Goal: Information Seeking & Learning: Learn about a topic

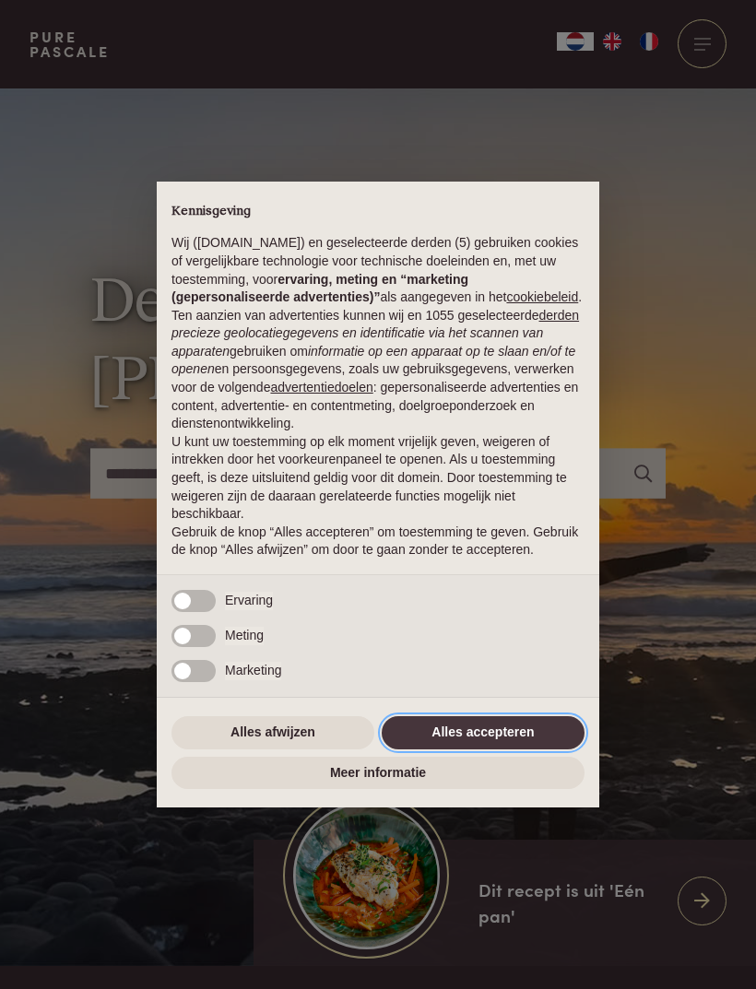
click at [543, 735] on button "Alles accepteren" at bounding box center [483, 732] width 203 height 33
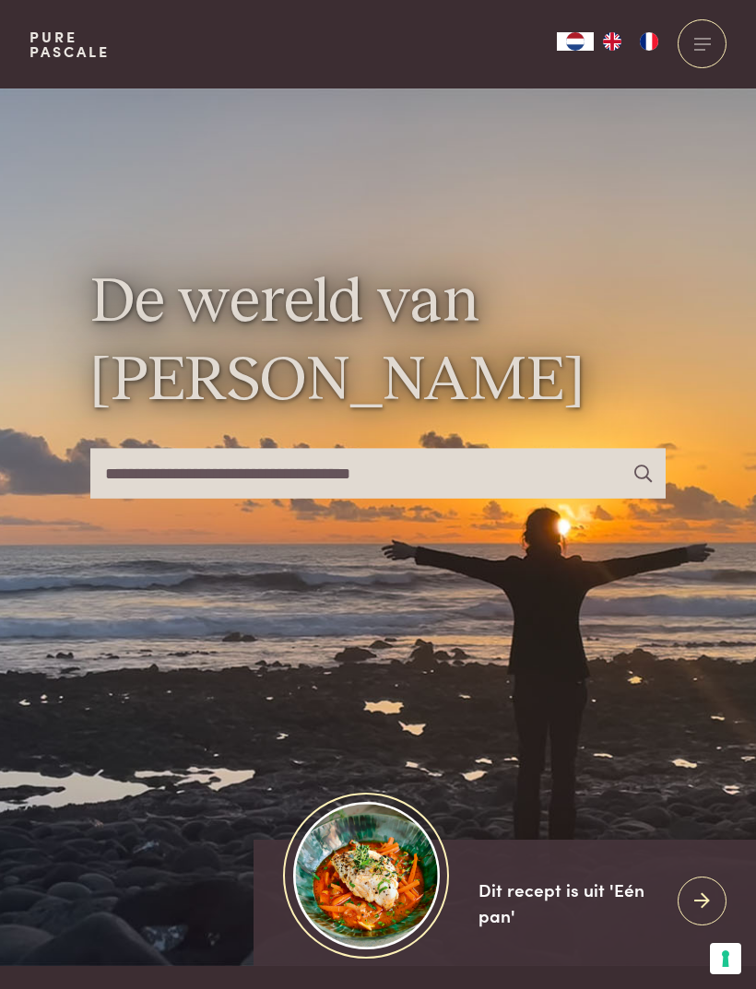
click at [718, 41] on div at bounding box center [701, 43] width 49 height 49
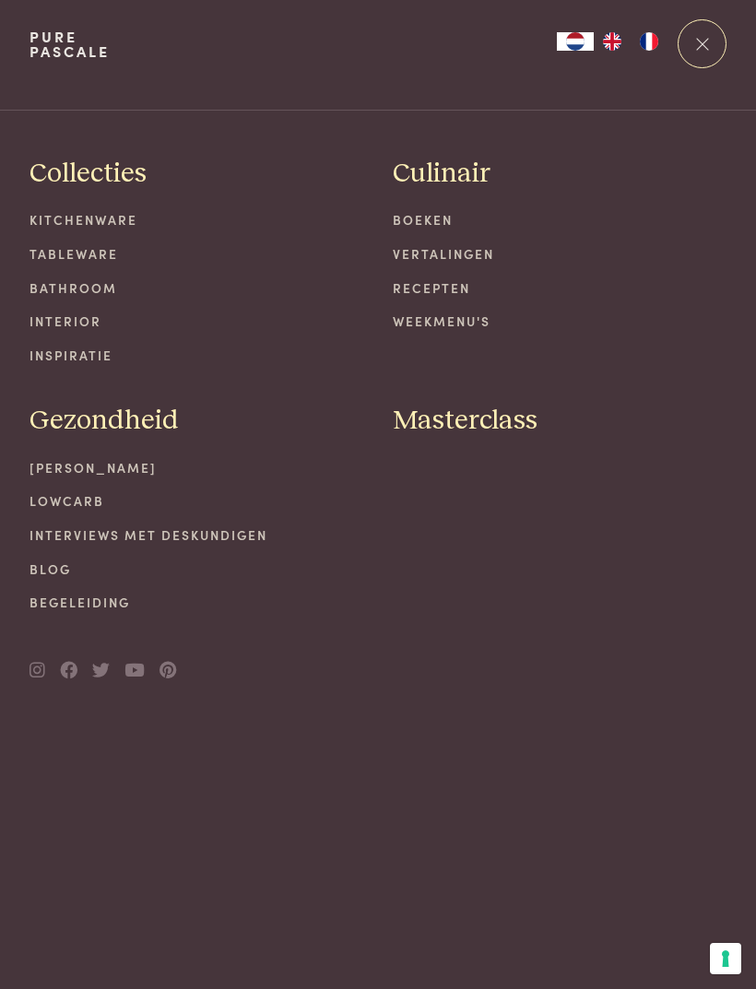
click at [474, 285] on link "Recepten" at bounding box center [560, 287] width 334 height 19
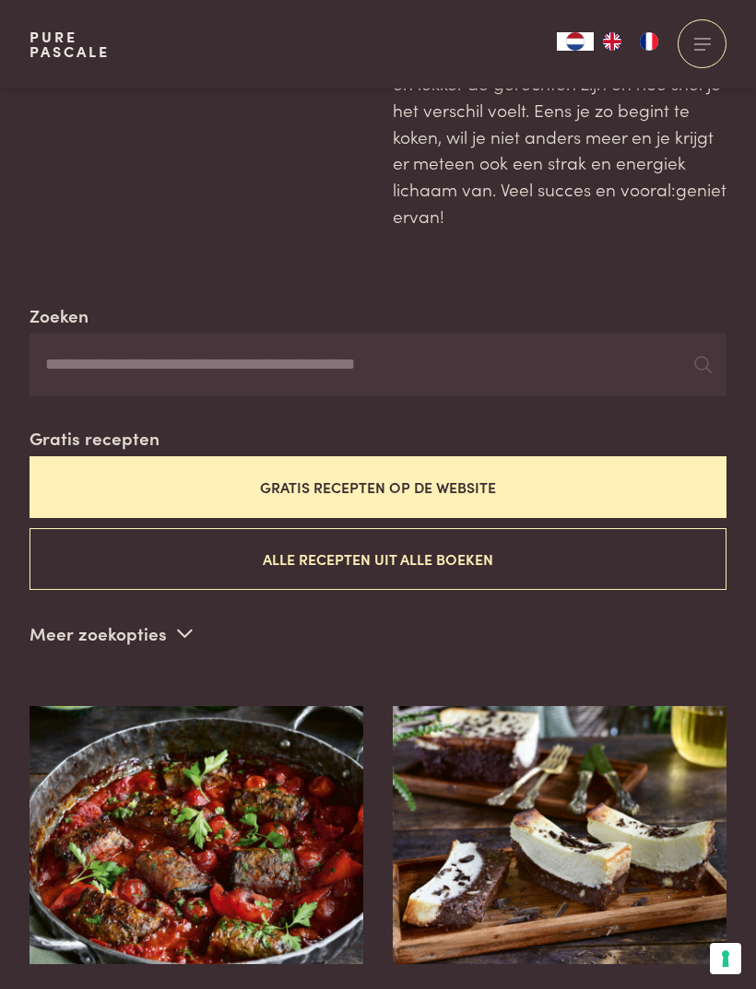
click at [582, 473] on button "Gratis recepten op de website" at bounding box center [377, 487] width 697 height 62
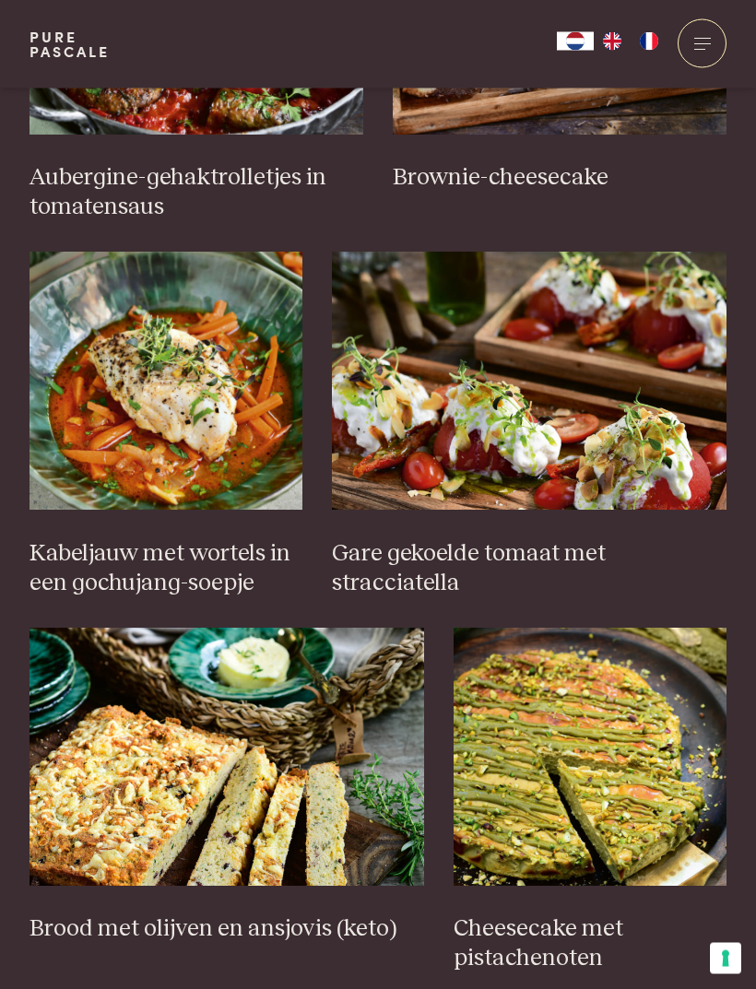
scroll to position [1057, 0]
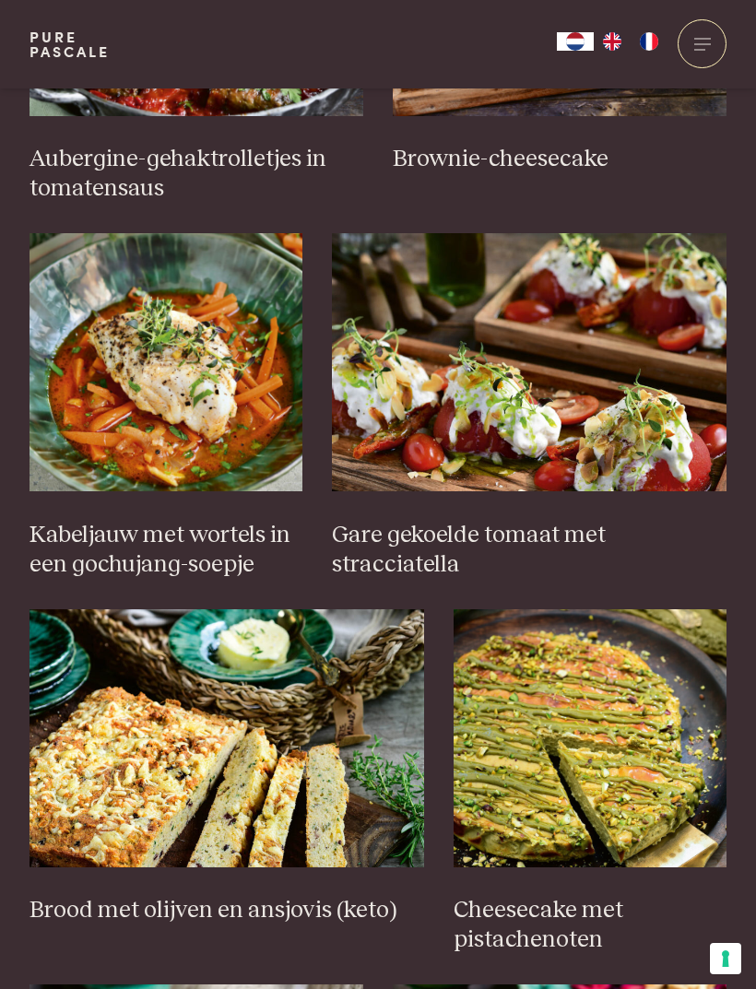
click at [651, 376] on img at bounding box center [529, 362] width 395 height 258
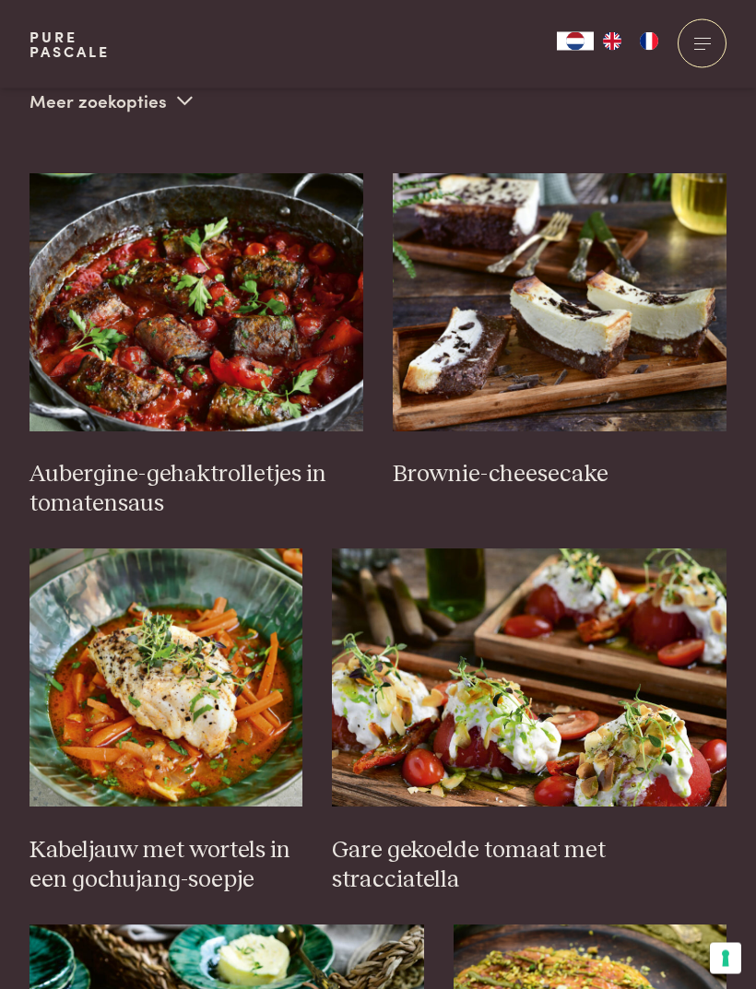
scroll to position [742, 0]
click at [243, 329] on img at bounding box center [196, 302] width 334 height 258
click at [305, 341] on img at bounding box center [196, 302] width 334 height 258
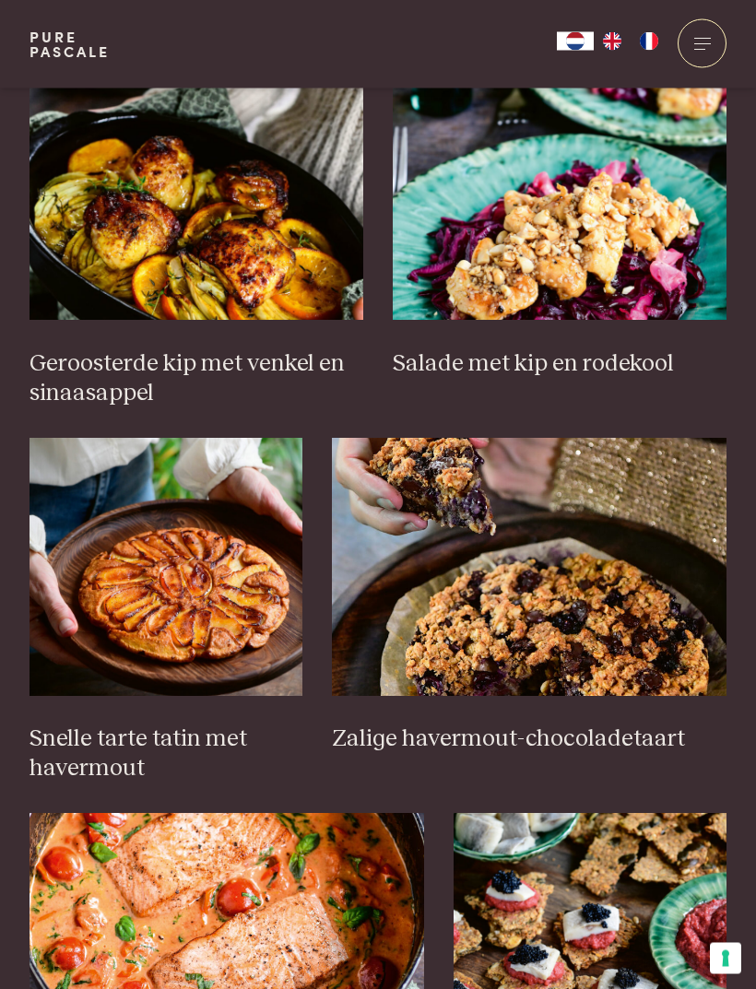
scroll to position [1981, 0]
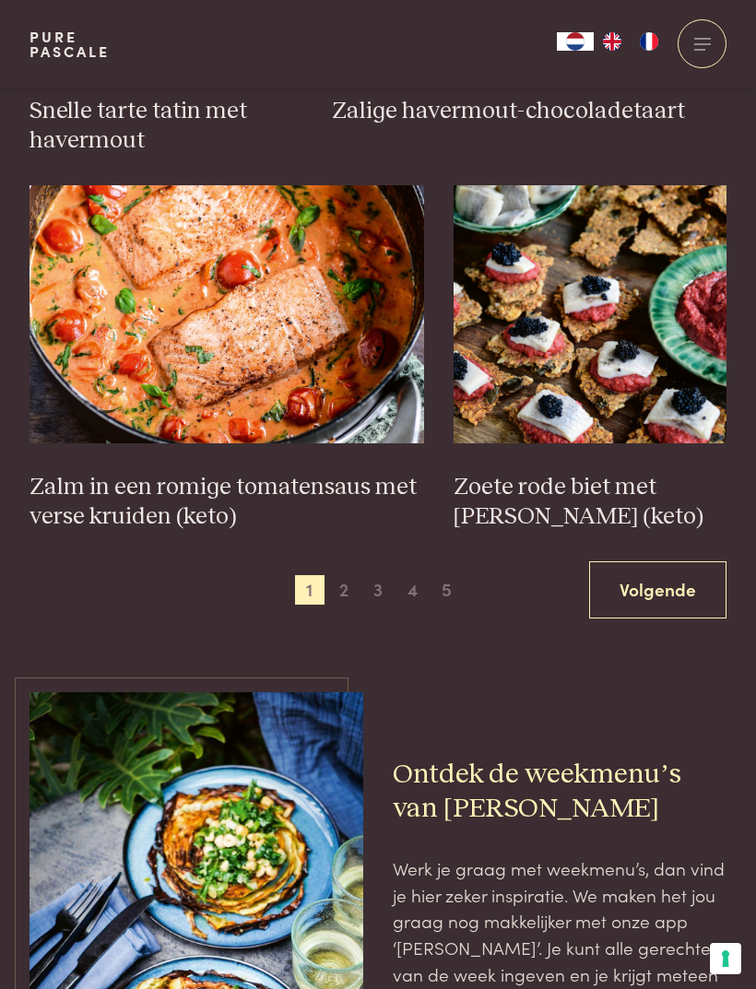
click at [617, 597] on link "Volgende" at bounding box center [657, 590] width 137 height 58
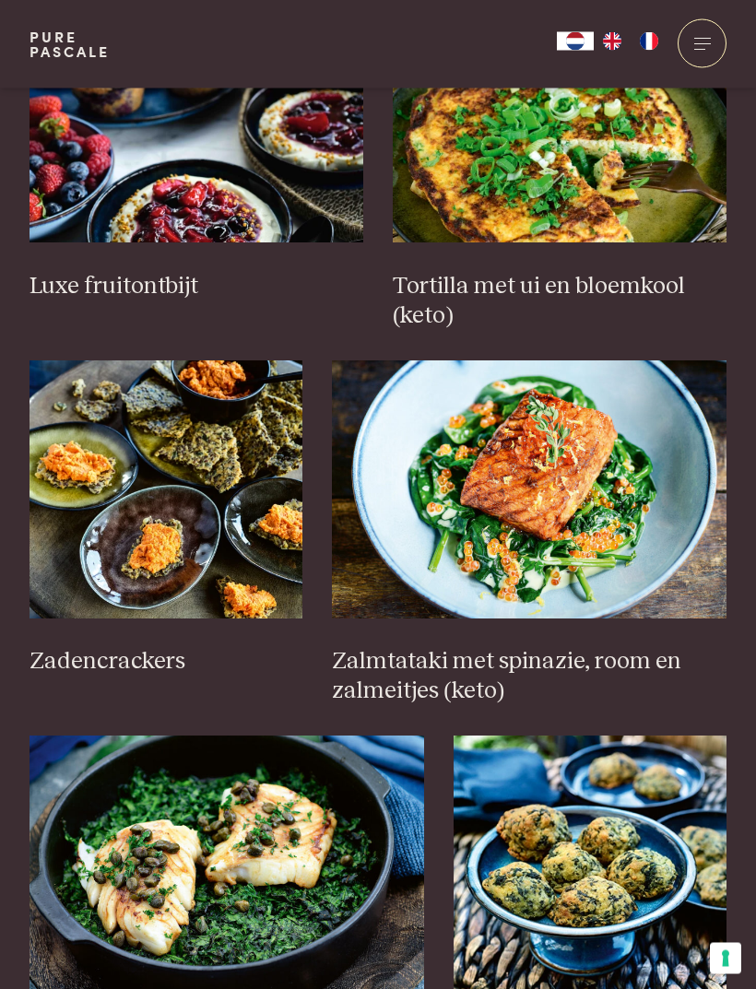
scroll to position [2057, 0]
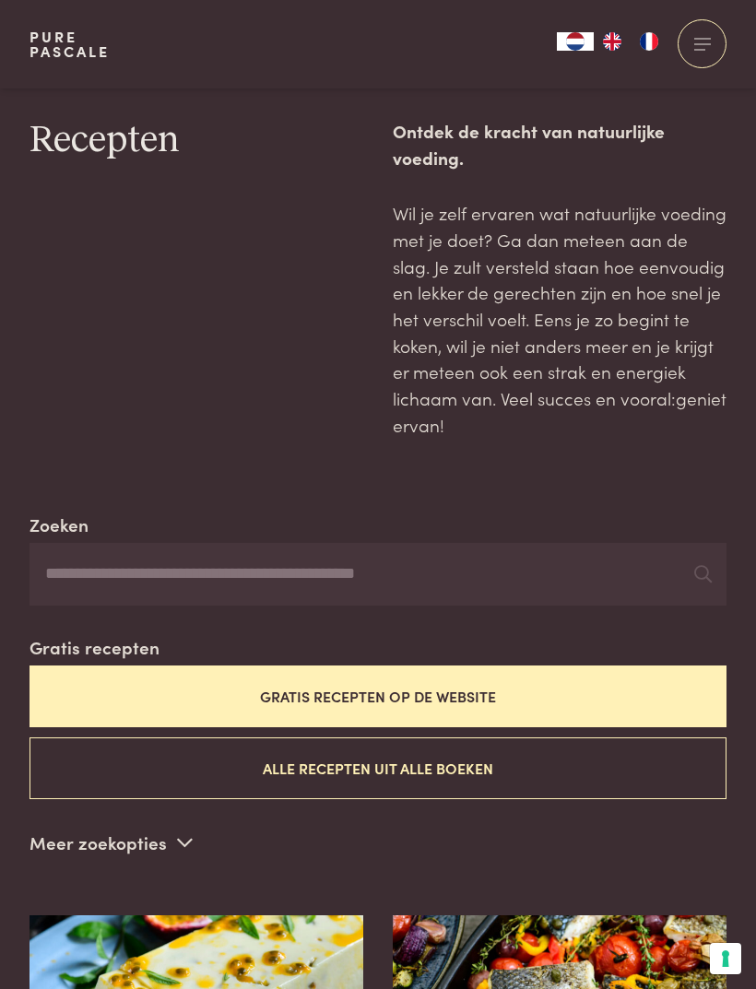
scroll to position [2117, 0]
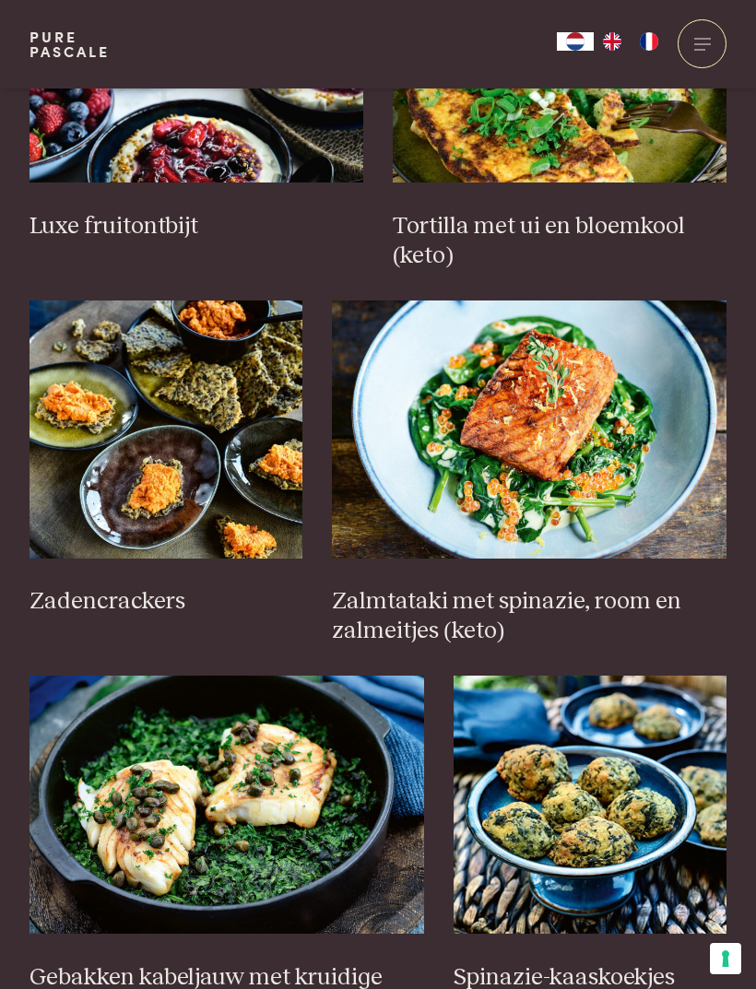
click at [614, 336] on img at bounding box center [529, 429] width 395 height 258
click at [571, 383] on img at bounding box center [529, 429] width 395 height 258
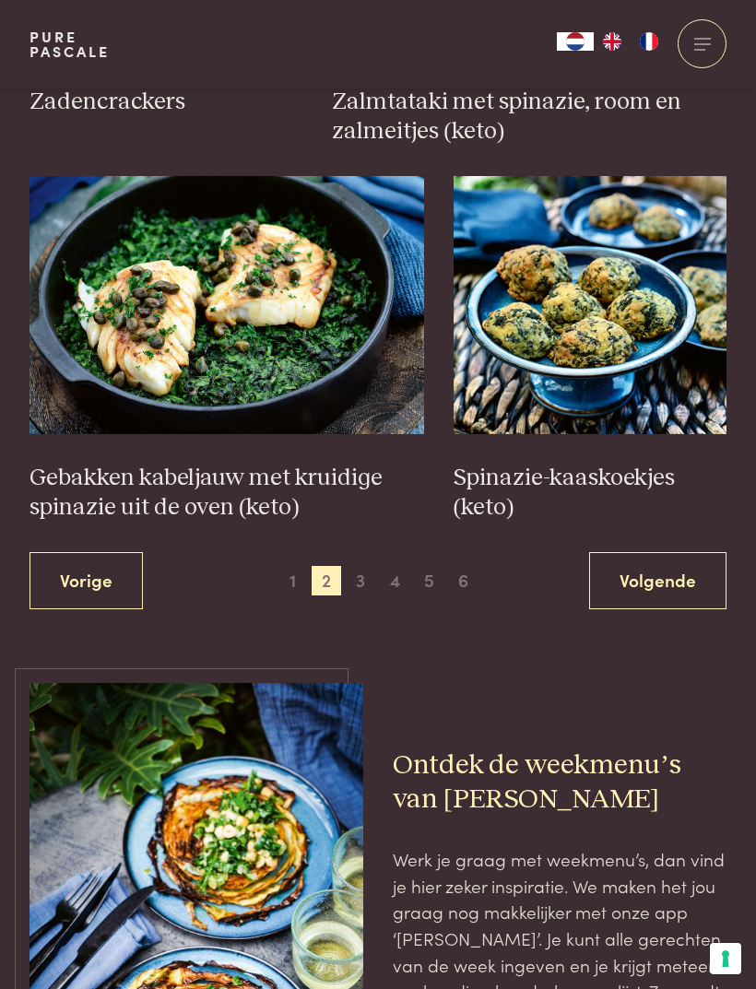
click at [679, 552] on link "Volgende" at bounding box center [657, 581] width 137 height 58
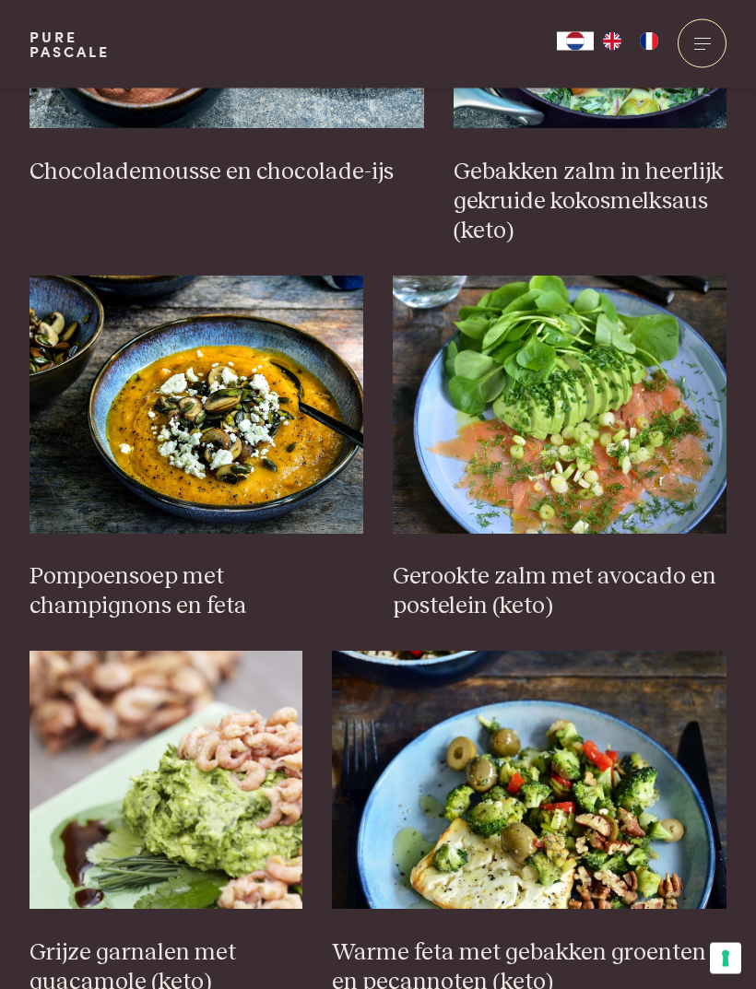
scroll to position [1920, 0]
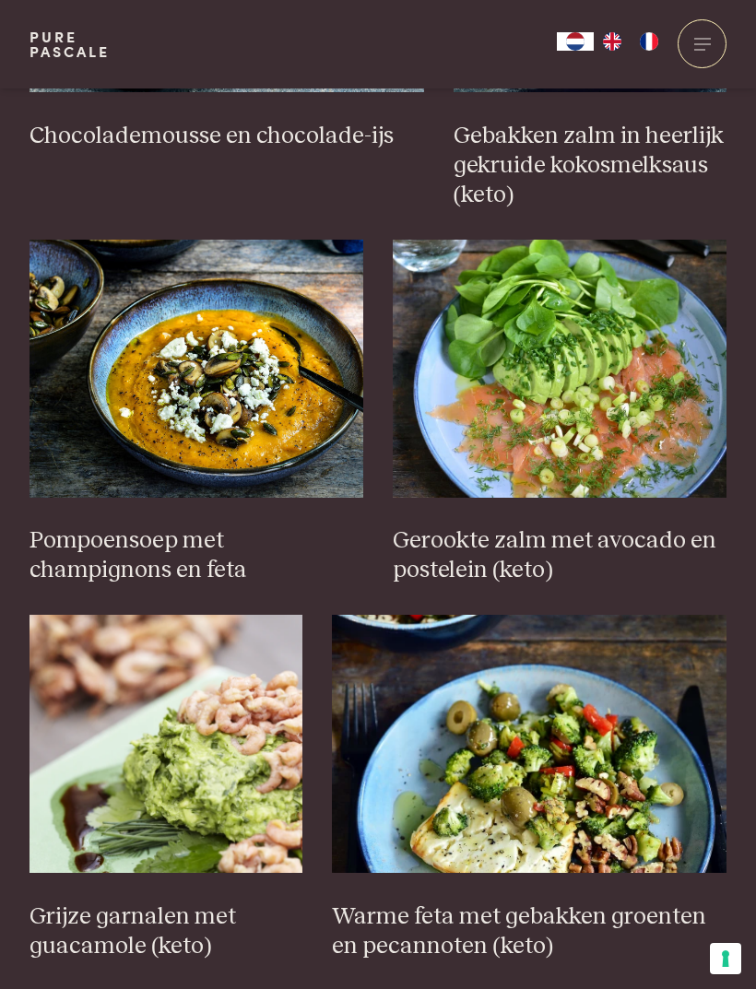
click at [291, 368] on img at bounding box center [196, 369] width 334 height 258
click at [283, 372] on img at bounding box center [196, 369] width 334 height 258
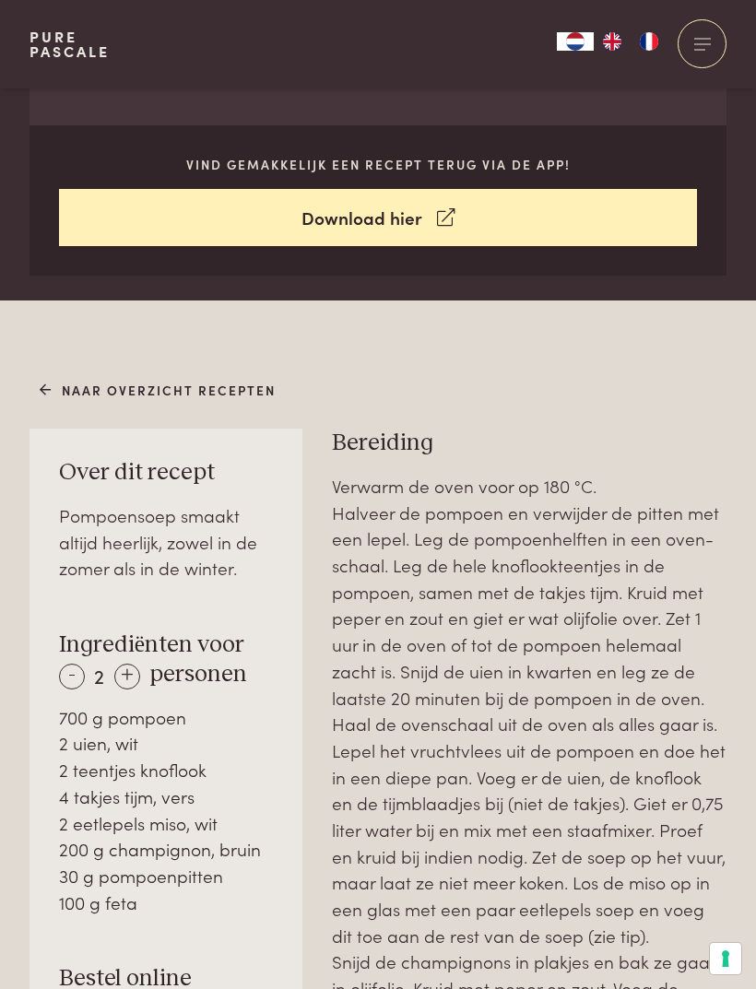
scroll to position [756, 0]
